Goal: Information Seeking & Learning: Learn about a topic

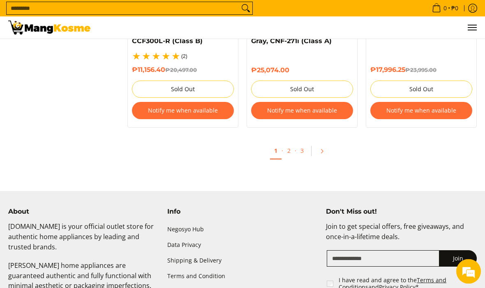
scroll to position [1849, 0]
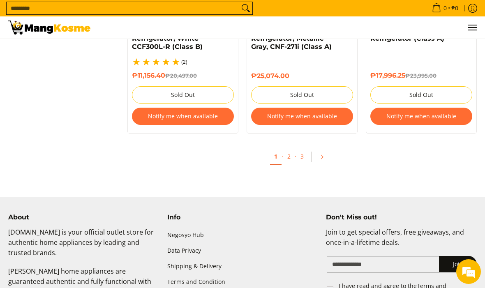
click at [293, 149] on link "2" at bounding box center [288, 156] width 11 height 16
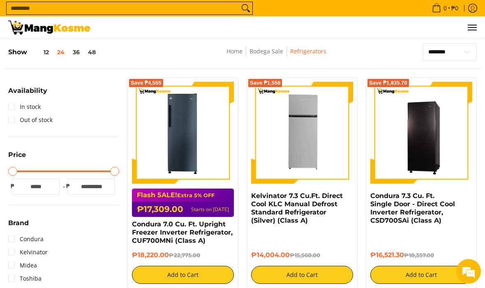
scroll to position [0, 0]
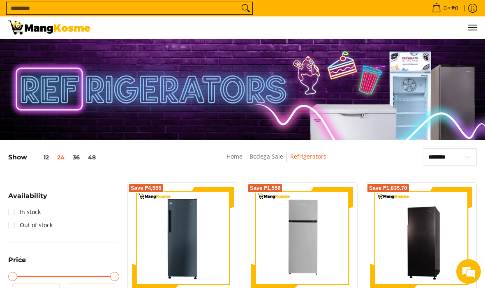
click at [269, 160] on link "Bodega Sale" at bounding box center [266, 156] width 34 height 8
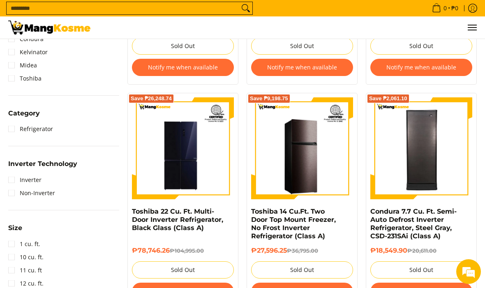
click at [18, 176] on link "Inverter" at bounding box center [24, 179] width 33 height 13
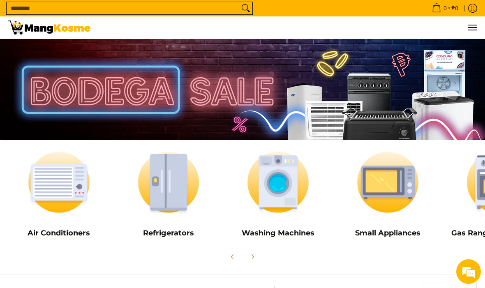
click at [55, 196] on img at bounding box center [58, 182] width 101 height 76
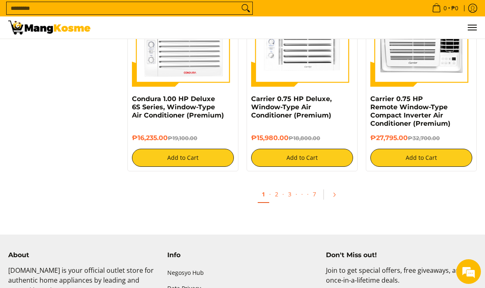
scroll to position [1645, 0]
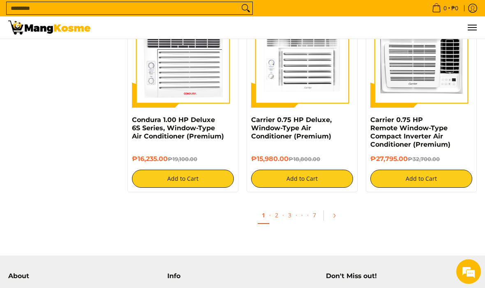
click at [279, 211] on link "2" at bounding box center [276, 215] width 11 height 16
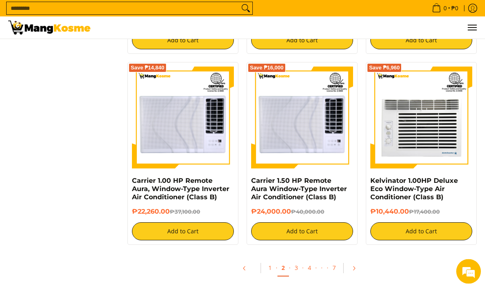
scroll to position [1498, 0]
click at [300, 271] on link "3" at bounding box center [295, 268] width 11 height 16
